Goal: Information Seeking & Learning: Learn about a topic

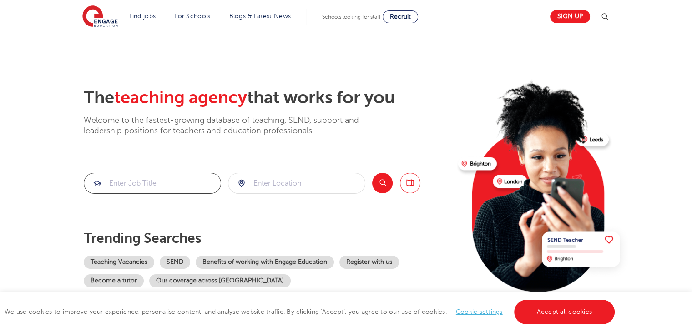
click at [162, 188] on input "search" at bounding box center [152, 183] width 137 height 20
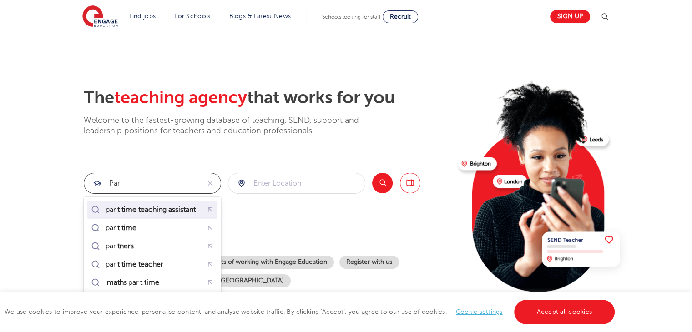
click at [168, 213] on mark "t time teaching assistant" at bounding box center [156, 209] width 81 height 11
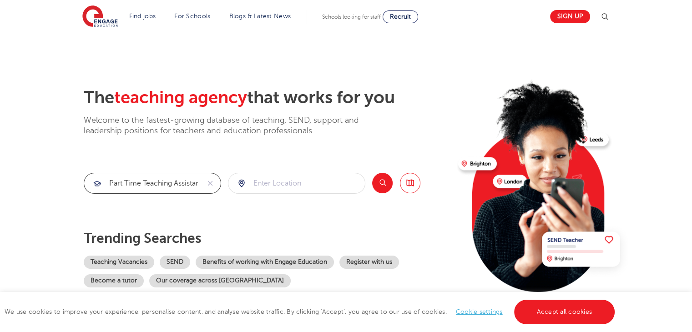
type input "part time teaching assistant"
click at [264, 178] on input "search" at bounding box center [296, 183] width 137 height 20
type input "manchester"
click button "Submit" at bounding box center [0, 0] width 0 height 0
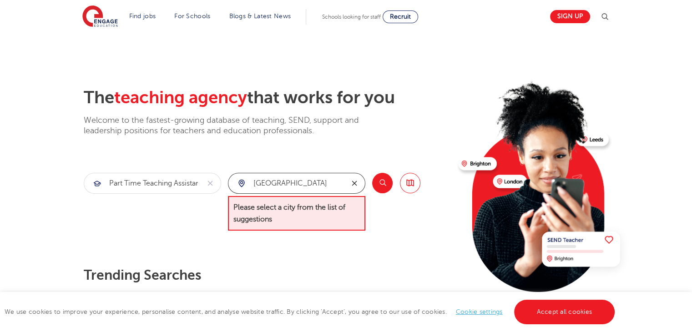
click at [349, 184] on button "reset" at bounding box center [354, 183] width 21 height 20
click at [306, 183] on input "search" at bounding box center [296, 183] width 137 height 20
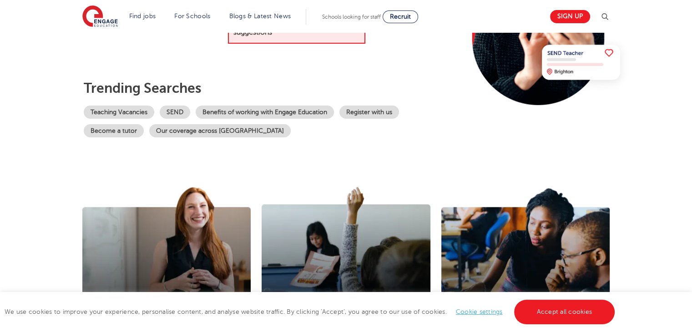
scroll to position [187, 0]
click at [273, 163] on div "I'm a teacher looking for work > I'm a school looking for teachers > I'm lookin…" at bounding box center [346, 275] width 692 height 225
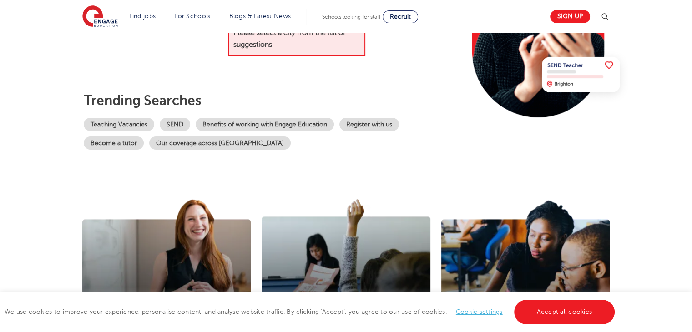
scroll to position [0, 0]
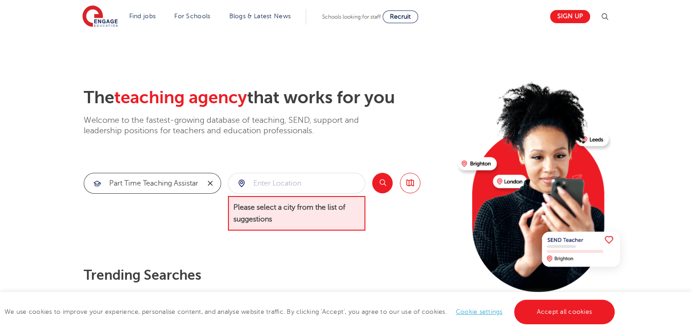
click at [213, 186] on icon "reset" at bounding box center [210, 183] width 9 height 8
click at [382, 181] on button "Search" at bounding box center [382, 183] width 20 height 20
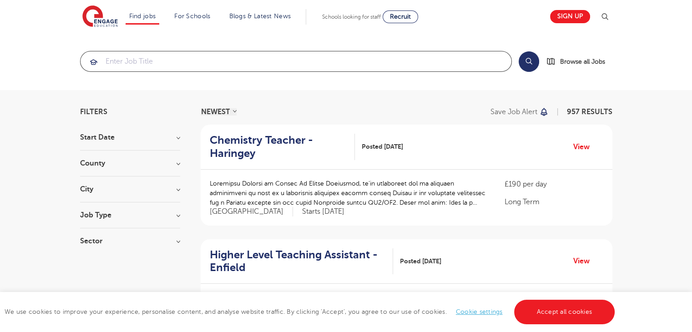
click at [251, 64] on input "search" at bounding box center [296, 61] width 431 height 20
click at [112, 212] on h3 "Job Type" at bounding box center [130, 215] width 100 height 7
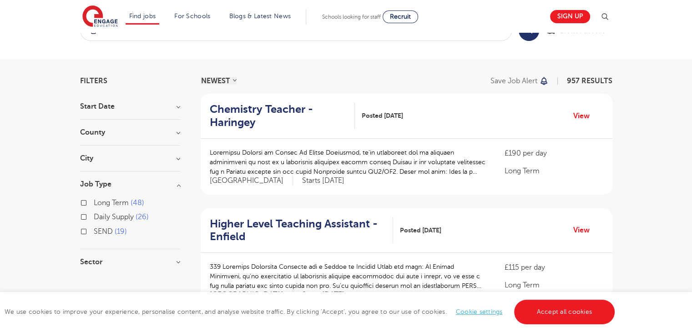
scroll to position [32, 0]
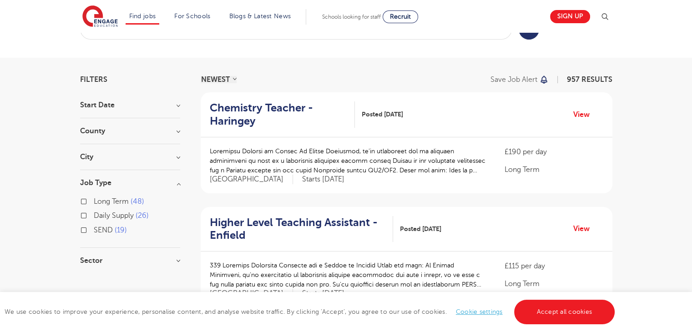
click at [107, 234] on label "SEND 19" at bounding box center [110, 230] width 33 height 12
click at [100, 232] on input "SEND 19" at bounding box center [97, 229] width 6 height 6
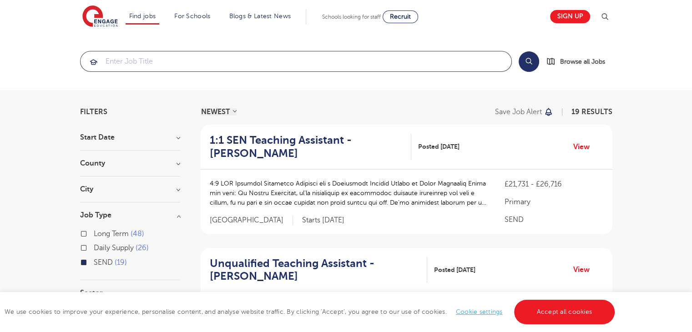
click at [229, 62] on input "search" at bounding box center [296, 61] width 431 height 20
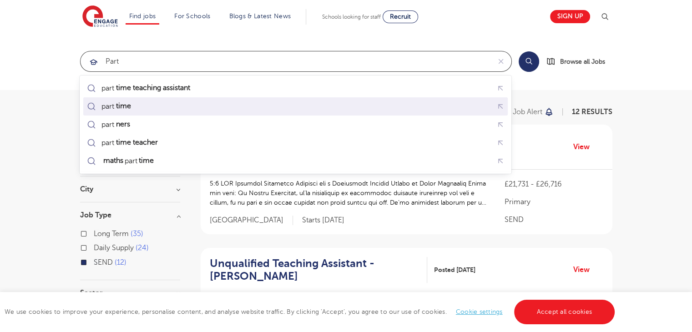
click at [111, 110] on div "part time" at bounding box center [117, 106] width 30 height 9
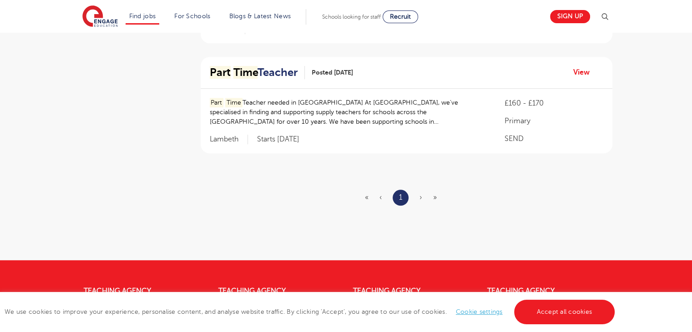
scroll to position [686, 0]
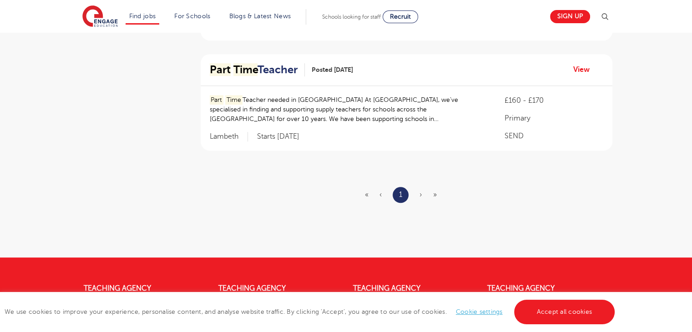
type input "part time"
click at [432, 193] on ul "« ‹ 1 › »" at bounding box center [406, 195] width 83 height 16
click at [422, 195] on span "›" at bounding box center [421, 195] width 3 height 8
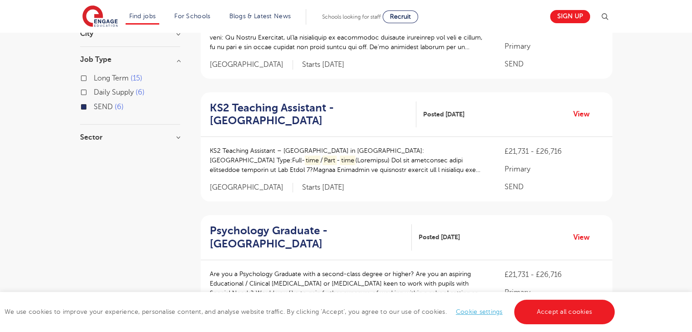
scroll to position [0, 0]
